Goal: Find specific page/section: Find specific page/section

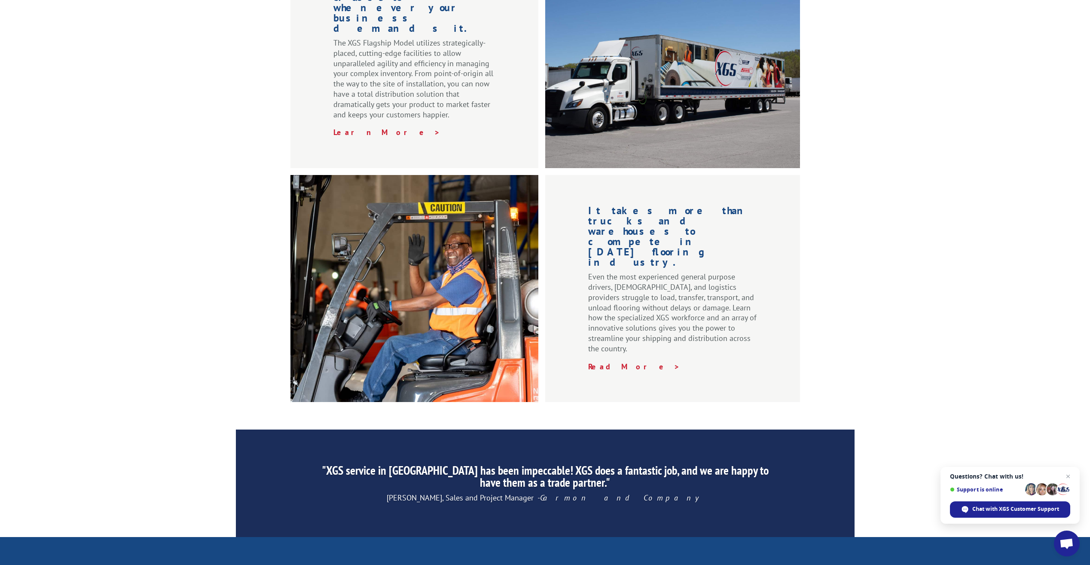
scroll to position [990, 0]
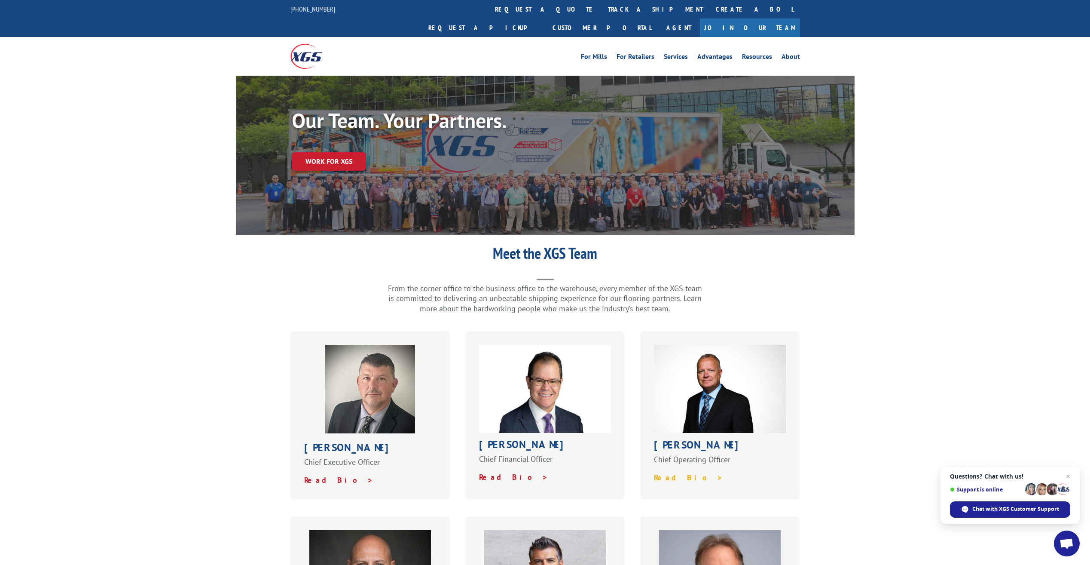
click at [675, 472] on strong "Read Bio >" at bounding box center [688, 477] width 69 height 10
